Goal: Task Accomplishment & Management: Manage account settings

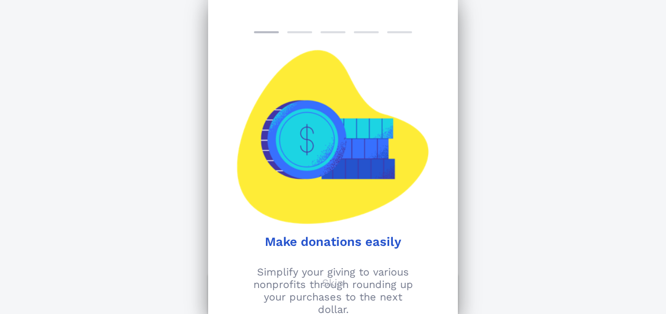
scroll to position [233, 0]
click at [243, 186] on div at bounding box center [285, 137] width 96 height 174
click at [434, 20] on div "Make donations easily Simplify your giving to various nonprofits through roundi…" at bounding box center [333, 157] width 250 height 314
click at [357, 31] on div at bounding box center [366, 32] width 25 height 2
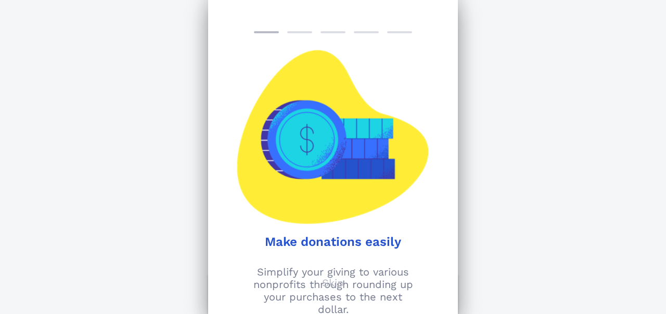
scroll to position [233, 0]
click at [367, 305] on p "Simplify your giving to various nonprofits through rounding up your purchases t…" at bounding box center [332, 291] width 237 height 50
click at [349, 279] on p "Simplify your giving to various nonprofits through rounding up your purchases t…" at bounding box center [332, 291] width 237 height 50
click at [335, 282] on p "Skip" at bounding box center [333, 283] width 22 height 12
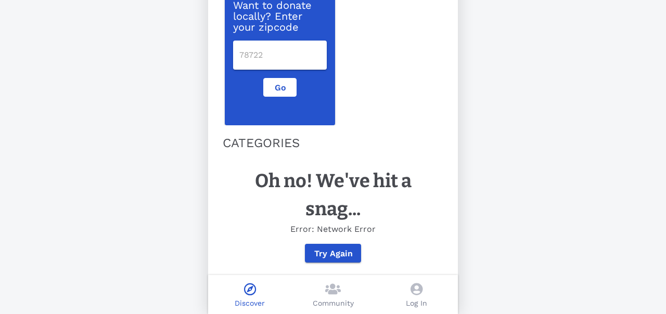
click at [416, 290] on icon at bounding box center [416, 289] width 12 height 12
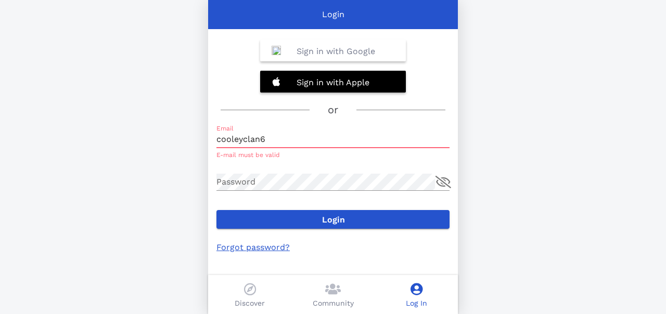
type input "[EMAIL_ADDRESS][DOMAIN_NAME]"
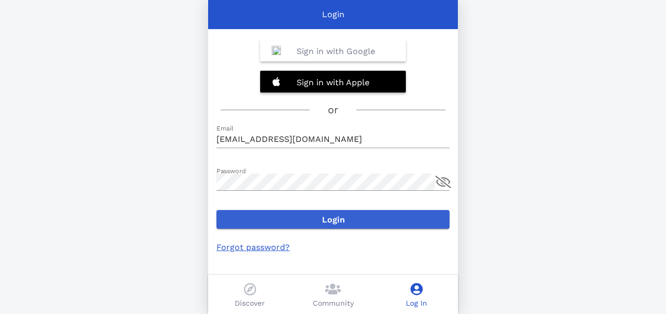
click at [317, 221] on span "Login" at bounding box center [333, 220] width 216 height 10
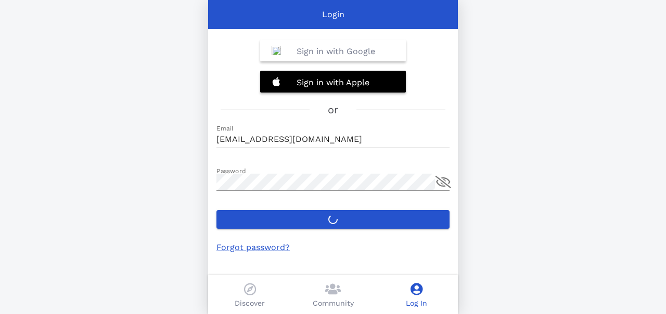
click at [332, 294] on icon at bounding box center [333, 289] width 16 height 12
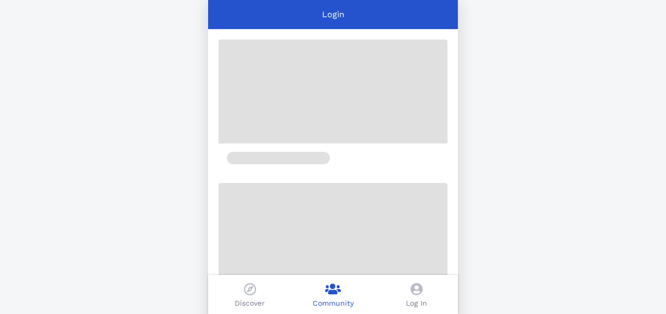
click at [415, 289] on icon at bounding box center [416, 289] width 12 height 12
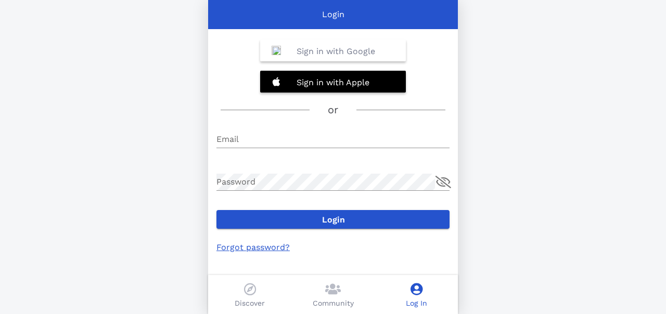
click at [330, 294] on icon at bounding box center [333, 289] width 16 height 12
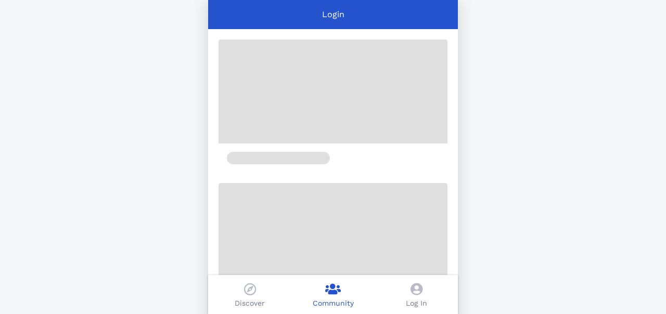
click at [253, 292] on icon at bounding box center [250, 289] width 12 height 12
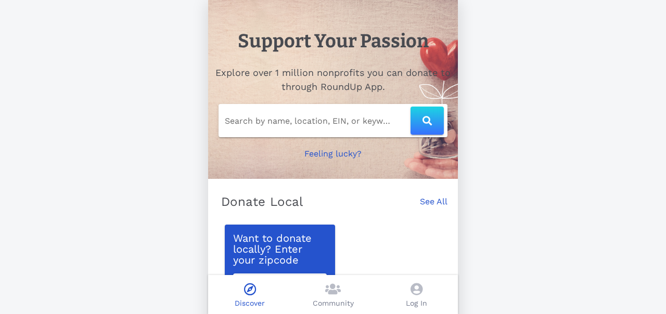
click at [421, 291] on icon at bounding box center [416, 289] width 12 height 12
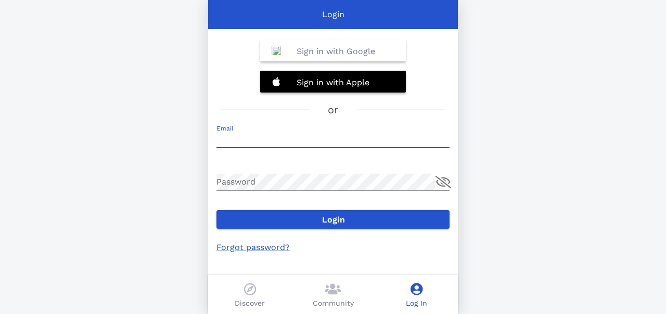
type input "[EMAIL_ADDRESS][DOMAIN_NAME]"
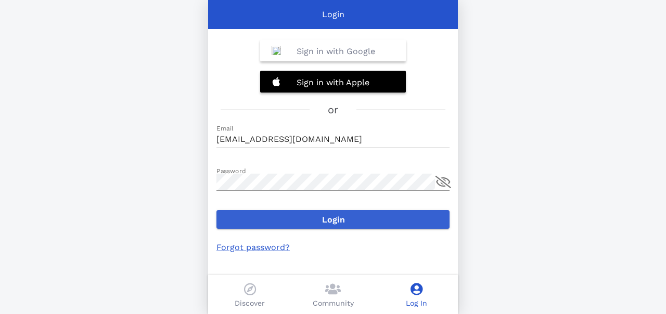
click at [407, 219] on span "Login" at bounding box center [333, 220] width 216 height 10
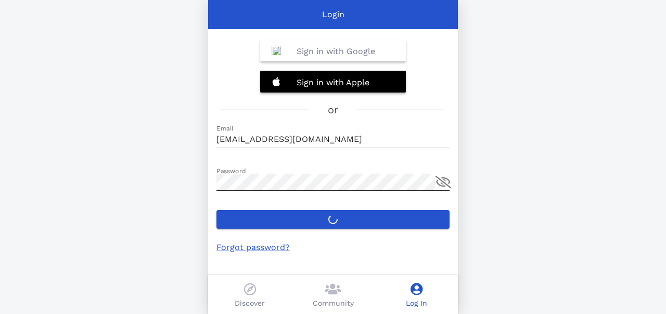
click at [442, 174] on div "Password" at bounding box center [332, 182] width 233 height 17
click at [445, 183] on button "append icon" at bounding box center [443, 182] width 16 height 12
click at [445, 183] on button "append icon" at bounding box center [443, 182] width 14 height 12
